Goal: Communication & Community: Participate in discussion

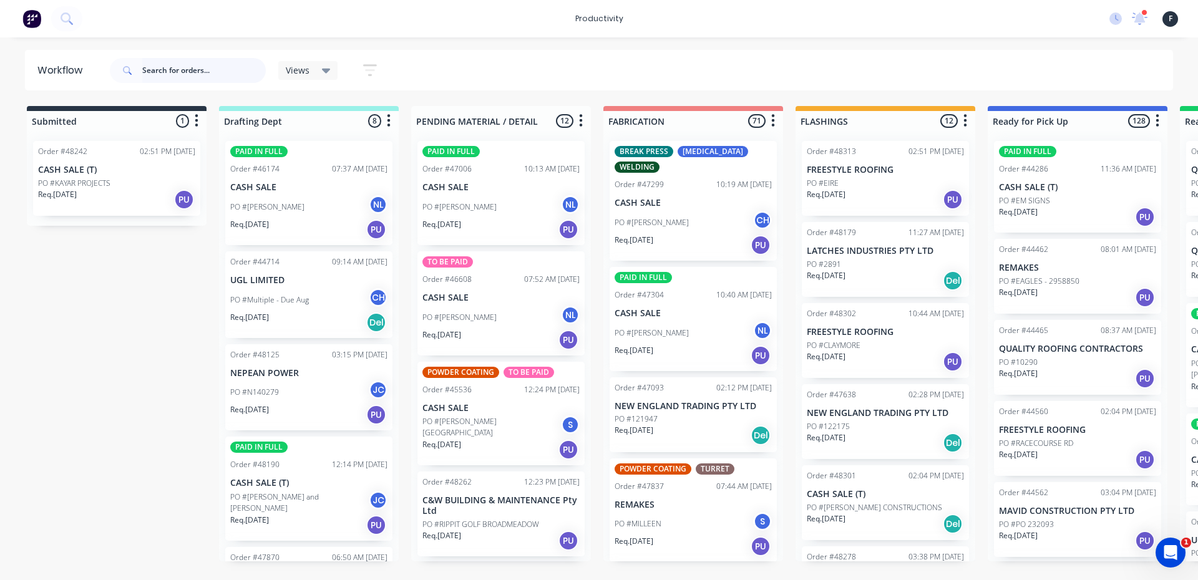
click at [157, 73] on input "text" at bounding box center [204, 70] width 124 height 25
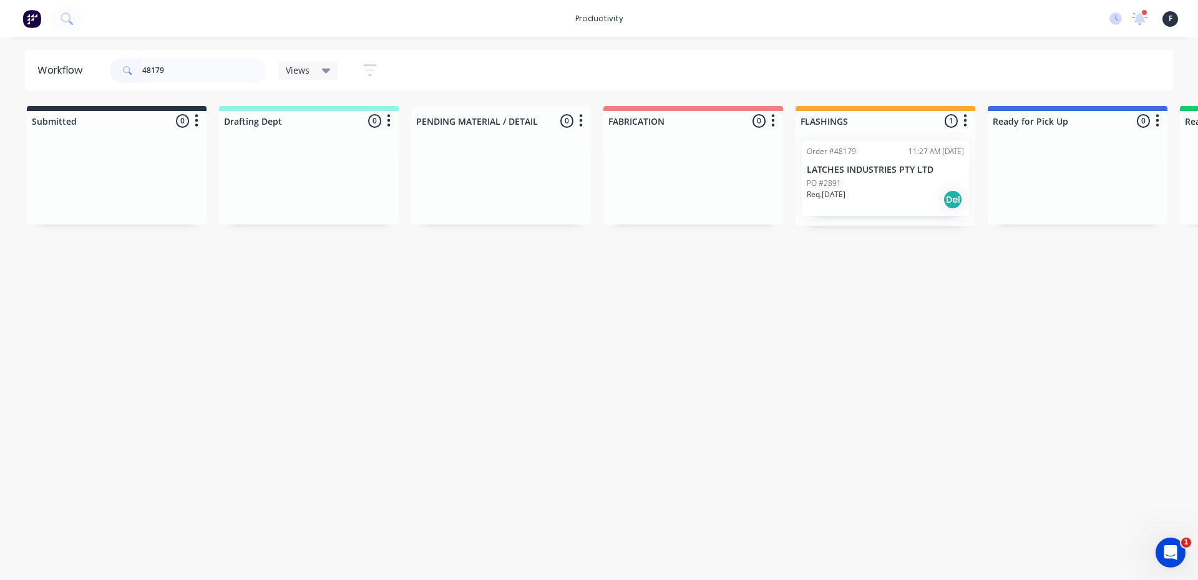
click at [874, 203] on div "Req. 03/10/25 Del" at bounding box center [885, 199] width 157 height 21
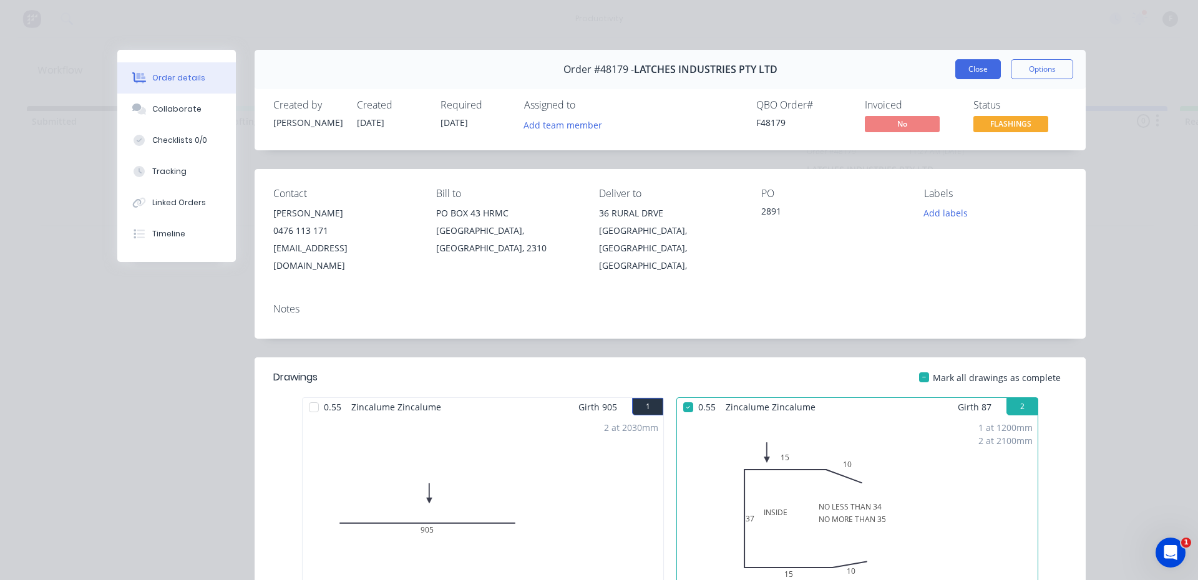
click at [966, 75] on button "Close" at bounding box center [978, 69] width 46 height 20
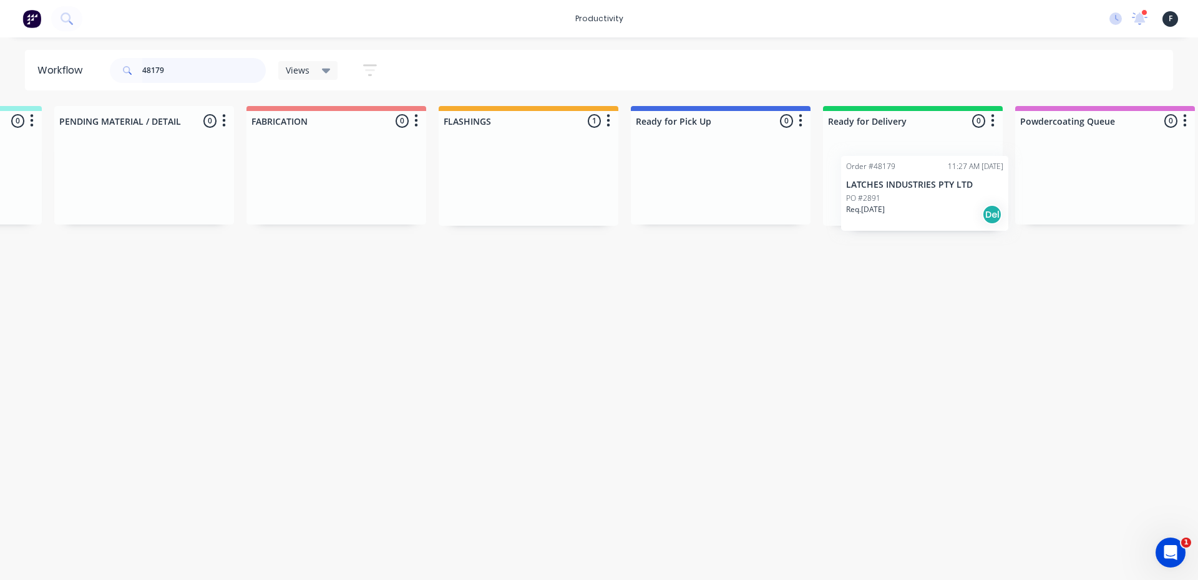
scroll to position [0, 362]
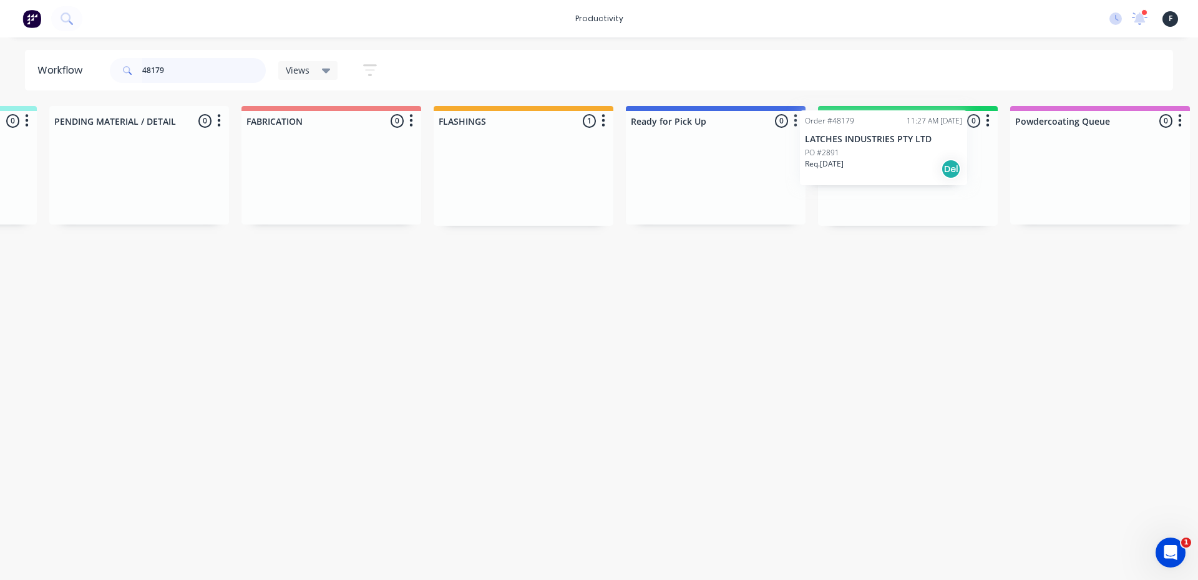
drag, startPoint x: 878, startPoint y: 180, endPoint x: 879, endPoint y: 150, distance: 30.6
click at [879, 150] on div "Submitted 0 Sort By Created date Required date Order number Customer name Most …" at bounding box center [669, 166] width 2081 height 120
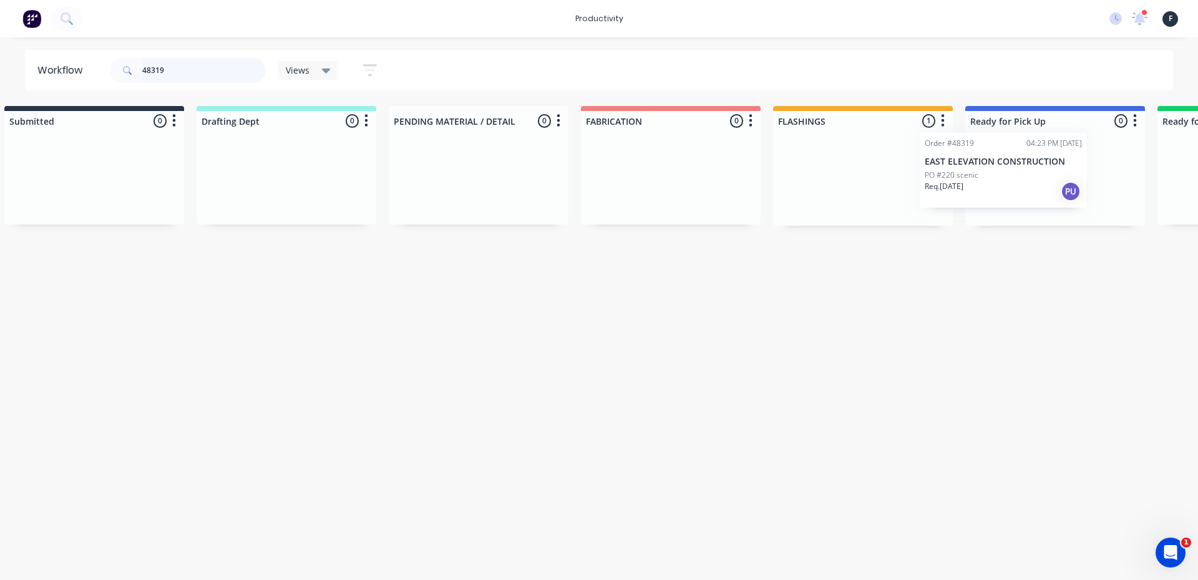
scroll to position [0, 26]
drag, startPoint x: 921, startPoint y: 183, endPoint x: 1048, endPoint y: 173, distance: 127.1
click at [1048, 173] on div "Submitted 0 Sort By Created date Required date Order number Customer name Most …" at bounding box center [1005, 166] width 2081 height 120
type input "48319"
click at [1048, 173] on p "EAST ELEVATION CONSTRUCTION" at bounding box center [1051, 170] width 157 height 11
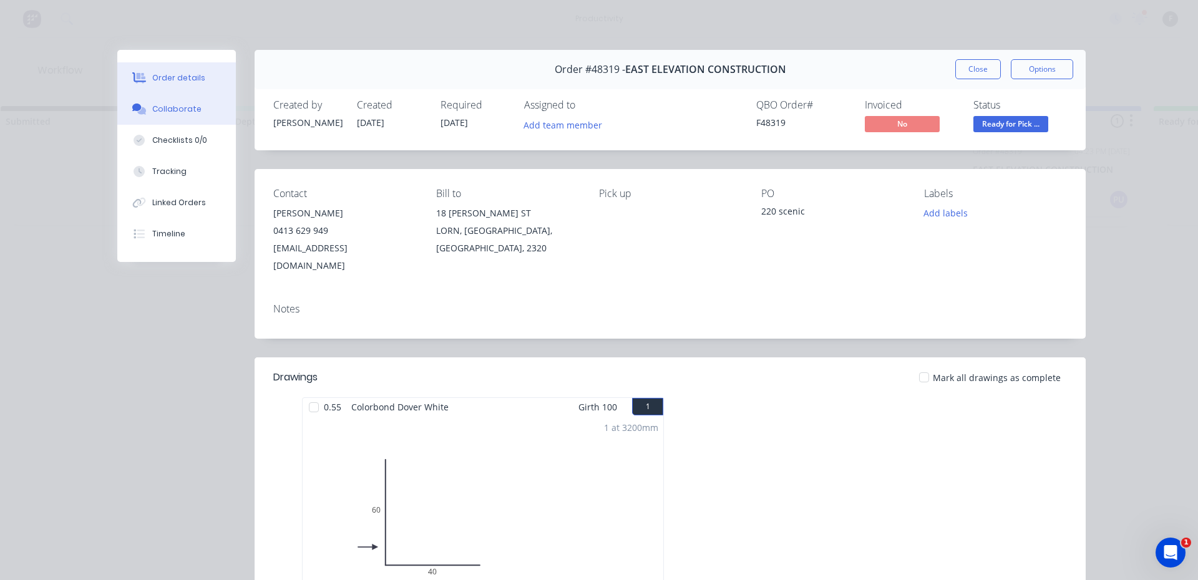
click at [152, 109] on div "Collaborate" at bounding box center [176, 109] width 49 height 11
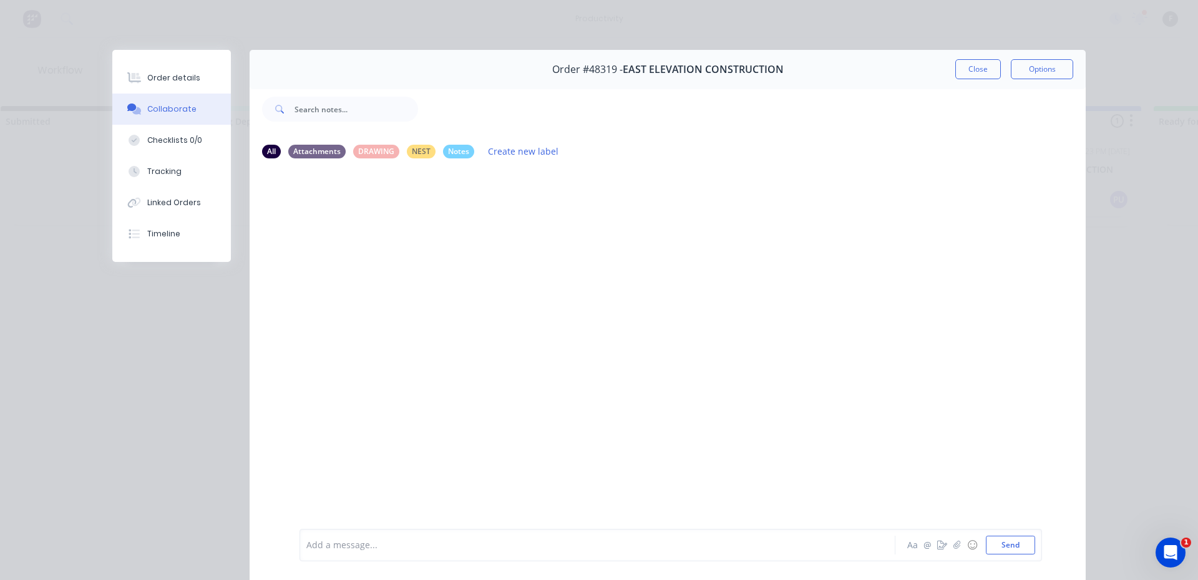
click at [539, 539] on div "Add a message... Aa @ ☺ Send" at bounding box center [671, 545] width 743 height 32
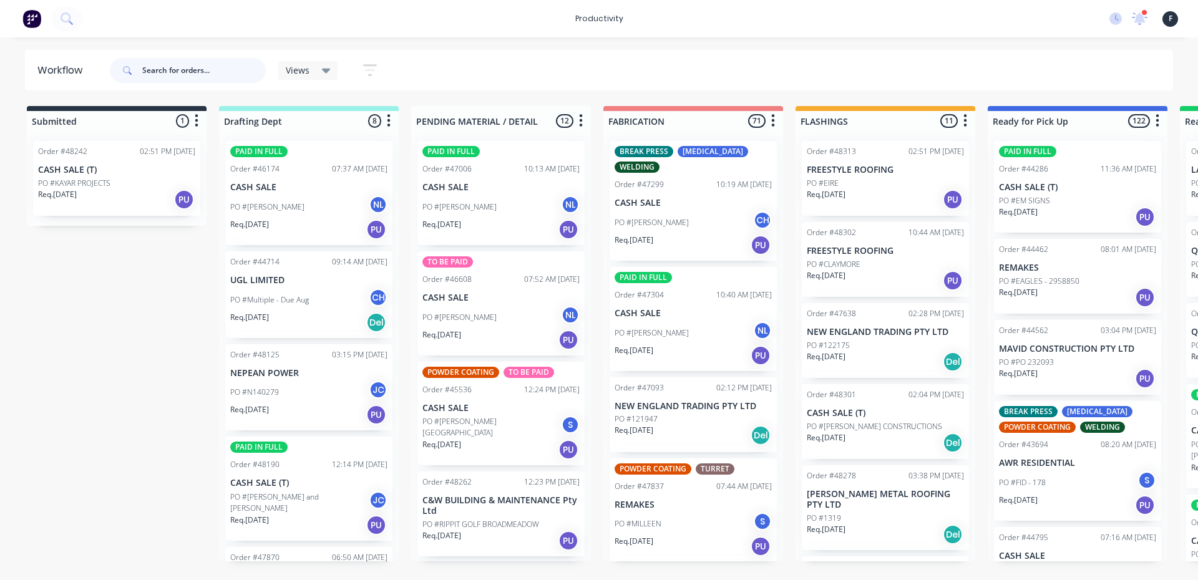
click at [169, 72] on input "text" at bounding box center [204, 70] width 124 height 25
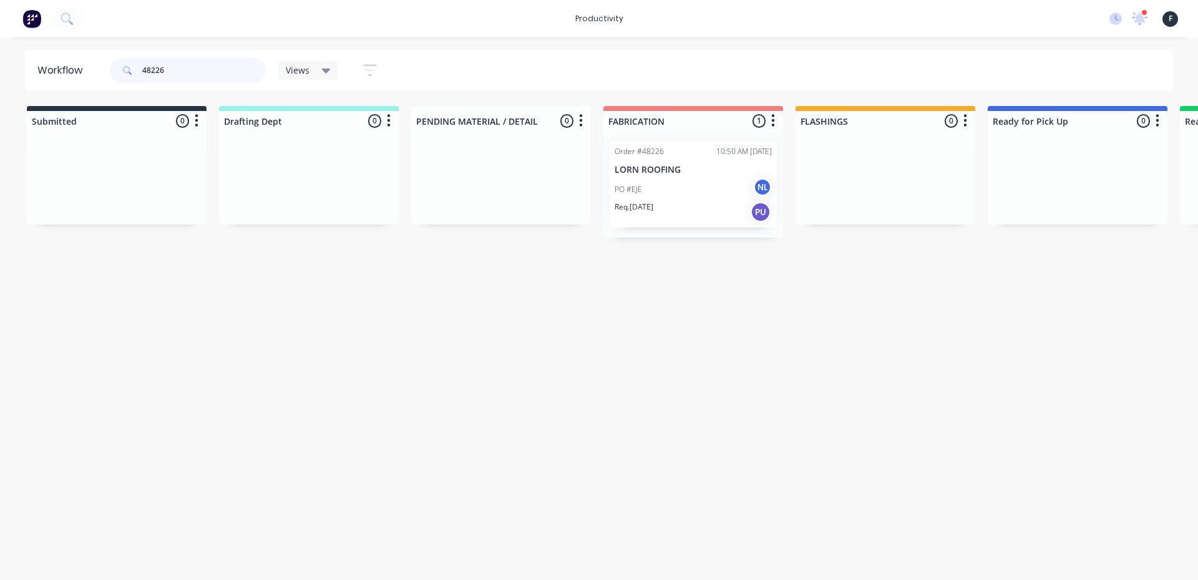
type input "48226"
click at [662, 196] on div "PO #EJE NL" at bounding box center [693, 190] width 157 height 24
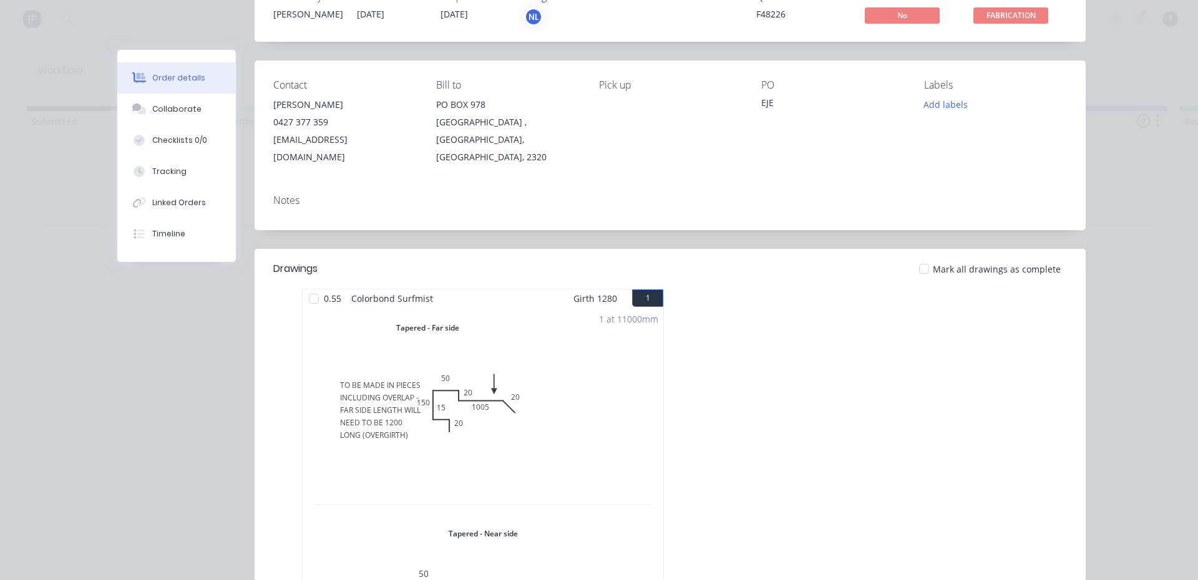
scroll to position [102, 0]
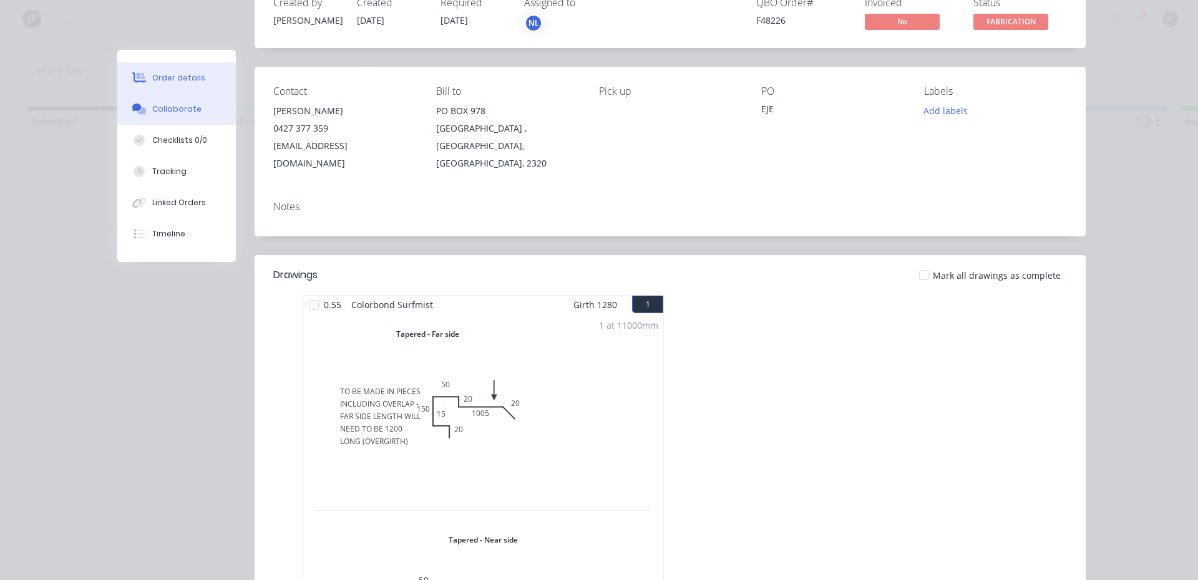
click at [210, 108] on button "Collaborate" at bounding box center [176, 109] width 119 height 31
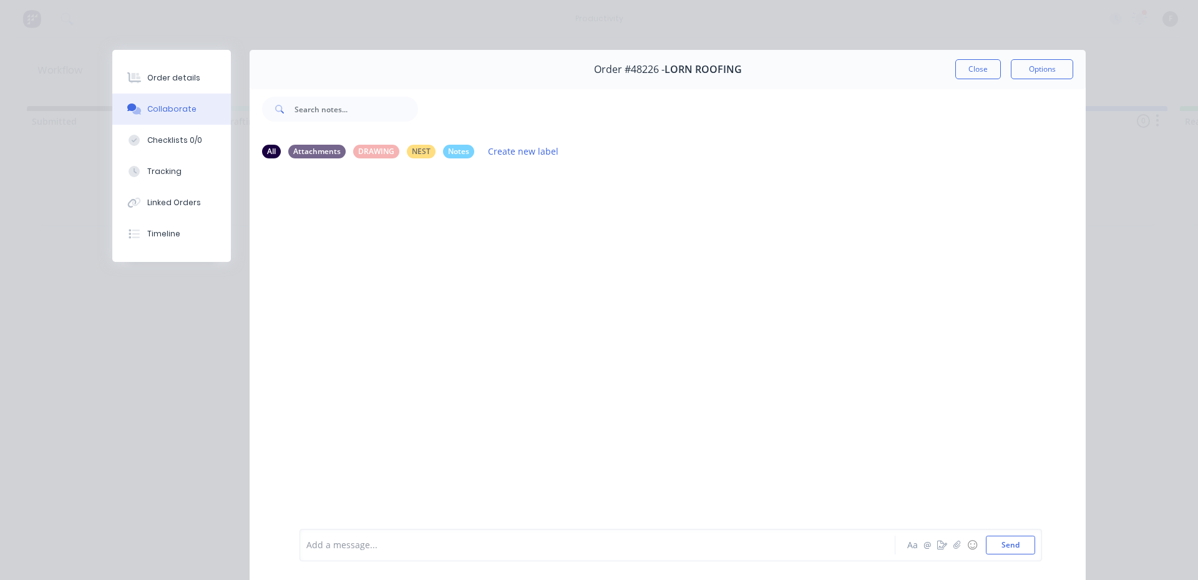
click at [608, 538] on div "Add a message..." at bounding box center [579, 545] width 547 height 19
click at [968, 67] on button "Close" at bounding box center [978, 69] width 46 height 20
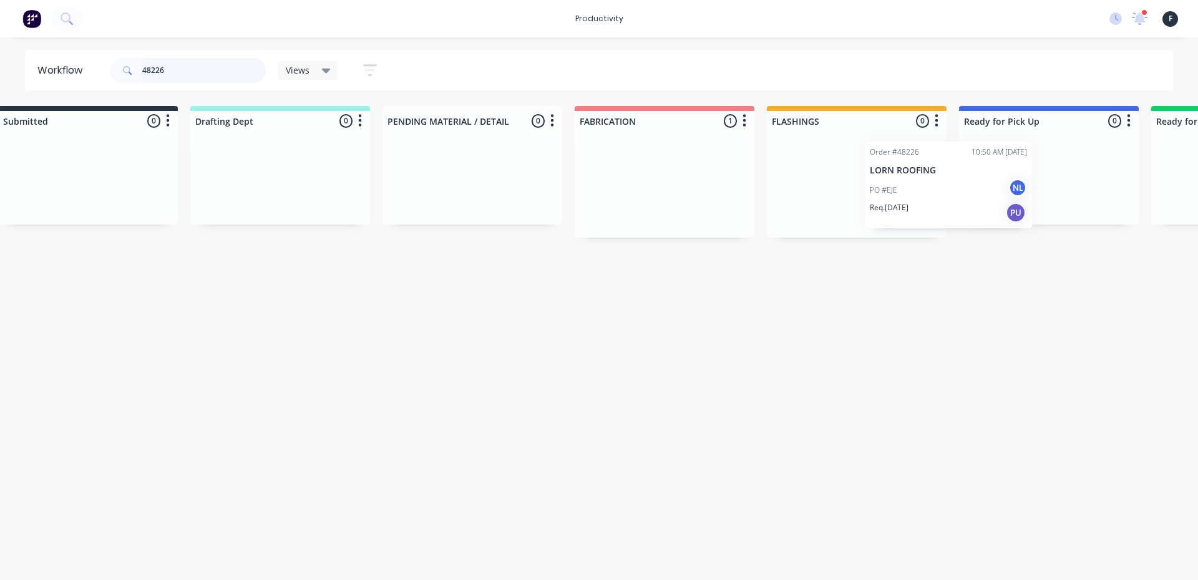
scroll to position [0, 59]
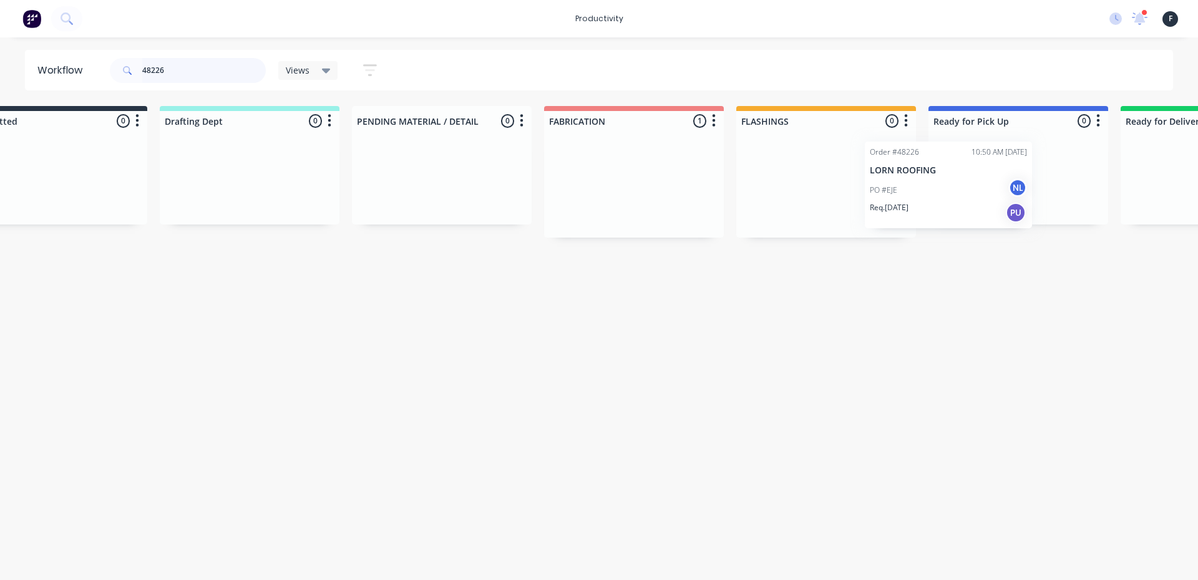
drag, startPoint x: 760, startPoint y: 211, endPoint x: 1086, endPoint y: 202, distance: 326.5
click at [1086, 202] on div "Submitted 0 Sort By Created date Required date Order number Customer name Most …" at bounding box center [971, 172] width 2081 height 132
